Goal: Find specific page/section: Find specific page/section

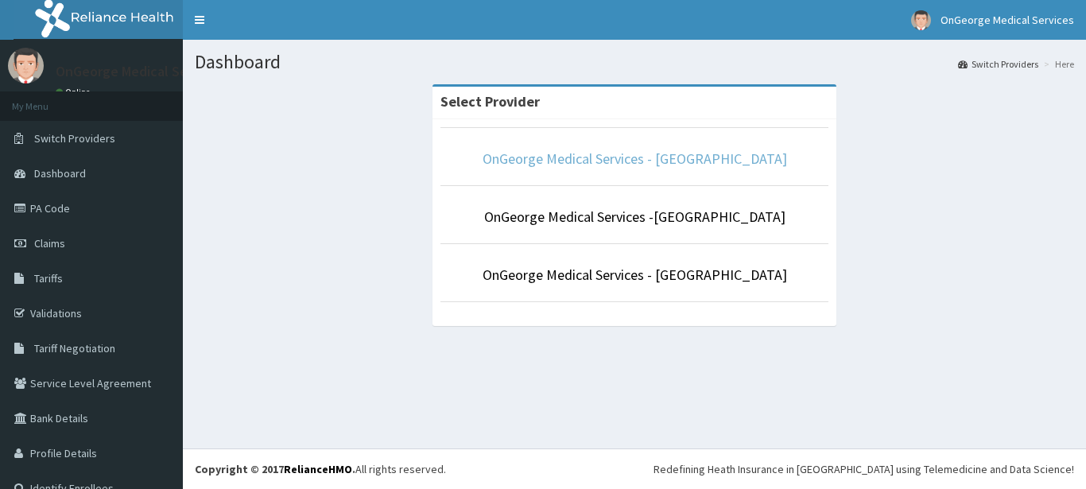
click at [568, 157] on link "OnGeorge Medical Services - ikotun" at bounding box center [635, 158] width 304 height 18
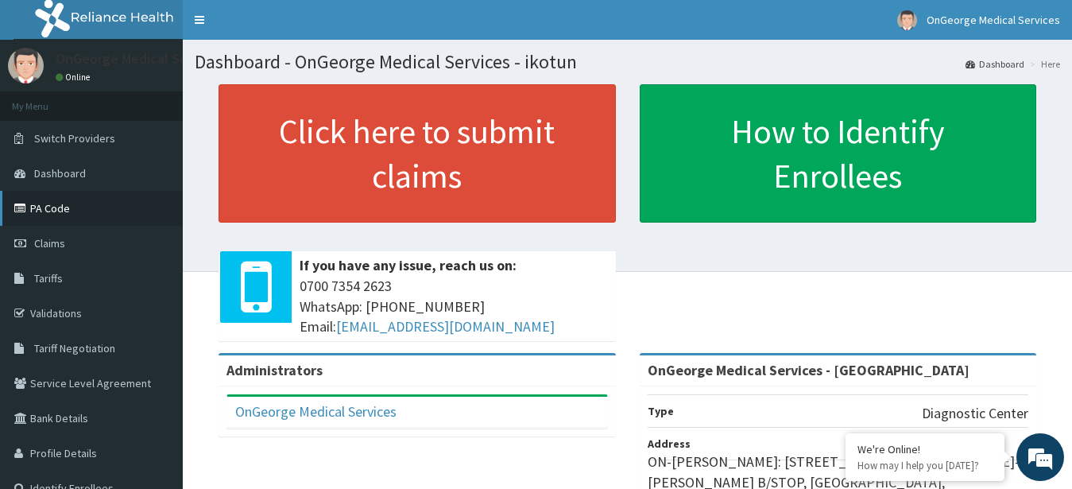
click at [45, 207] on link "PA Code" at bounding box center [91, 208] width 183 height 35
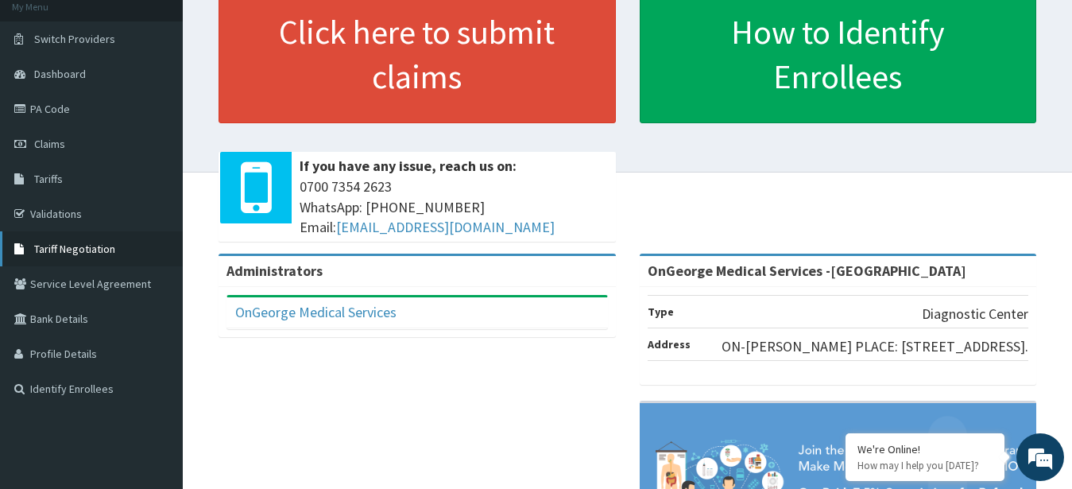
scroll to position [81, 0]
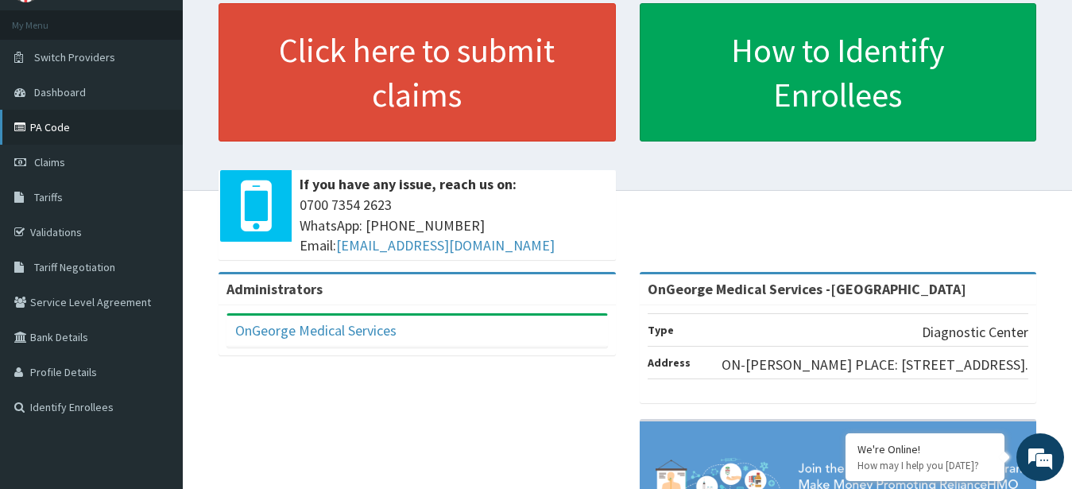
click at [53, 130] on link "PA Code" at bounding box center [91, 127] width 183 height 35
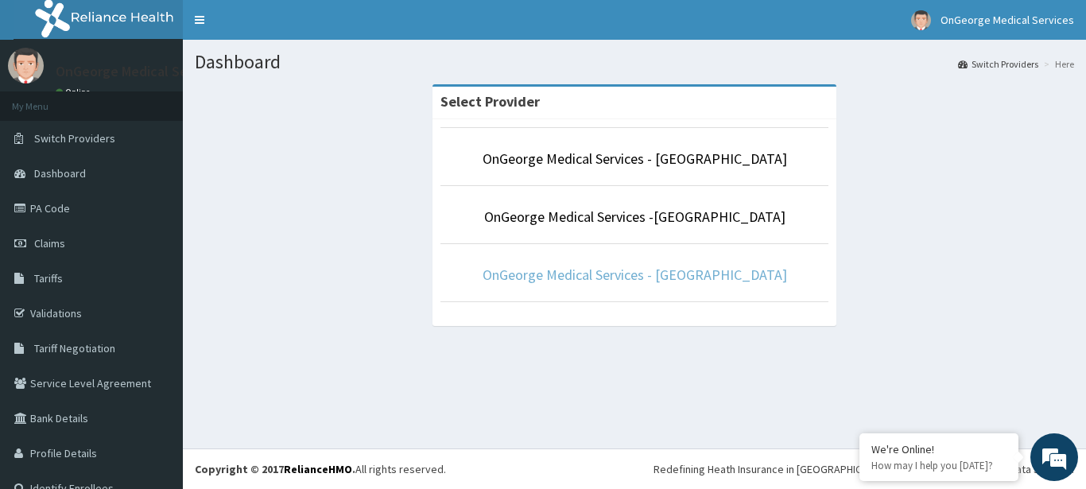
click at [574, 277] on link "OnGeorge Medical Services - [GEOGRAPHIC_DATA]" at bounding box center [635, 275] width 304 height 18
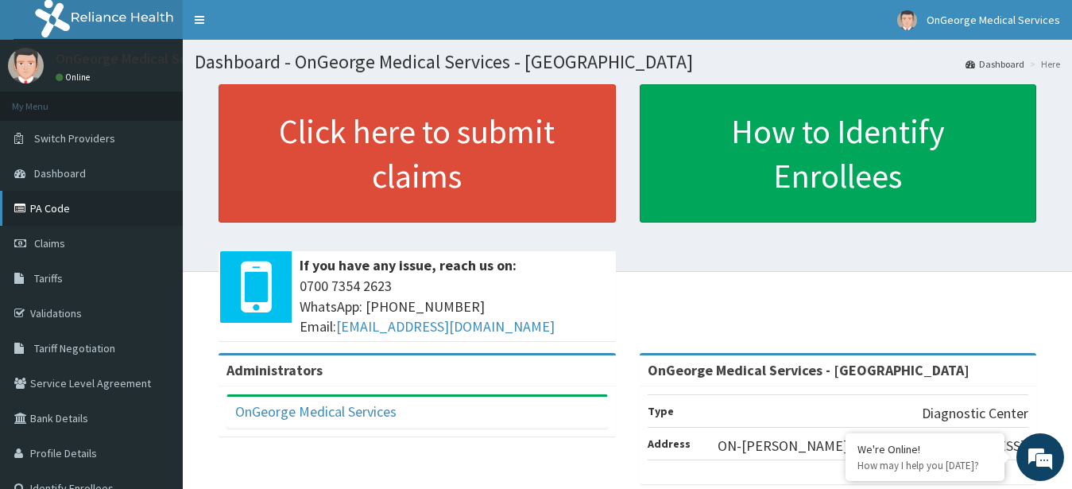
click at [45, 211] on link "PA Code" at bounding box center [91, 208] width 183 height 35
